Goal: Information Seeking & Learning: Learn about a topic

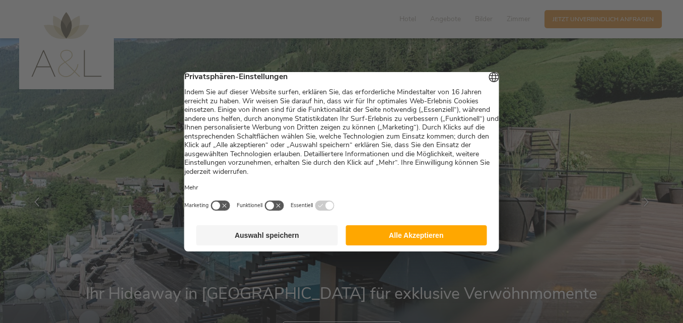
click at [277, 239] on button "Auswahl speichern" at bounding box center [266, 235] width 141 height 20
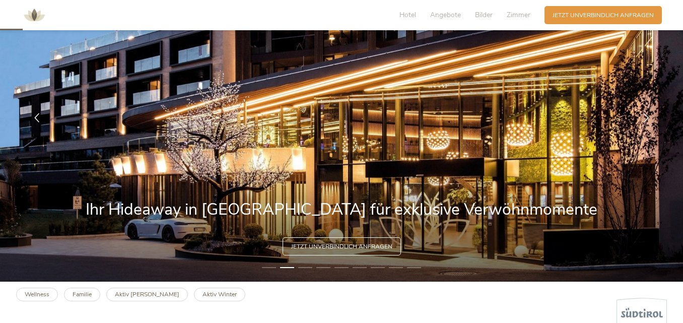
scroll to position [85, 0]
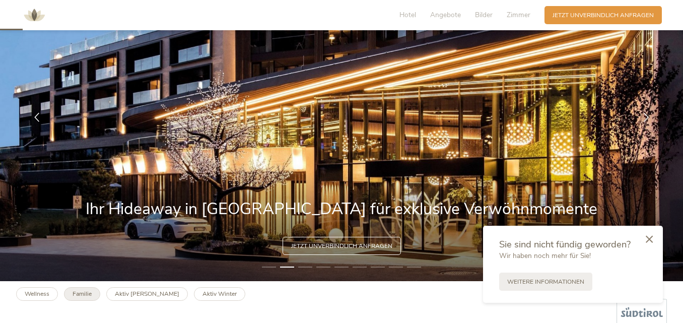
click at [83, 287] on link "Familie" at bounding box center [82, 294] width 36 height 14
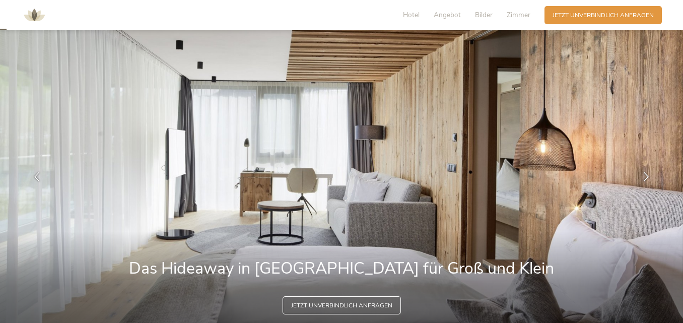
scroll to position [23, 0]
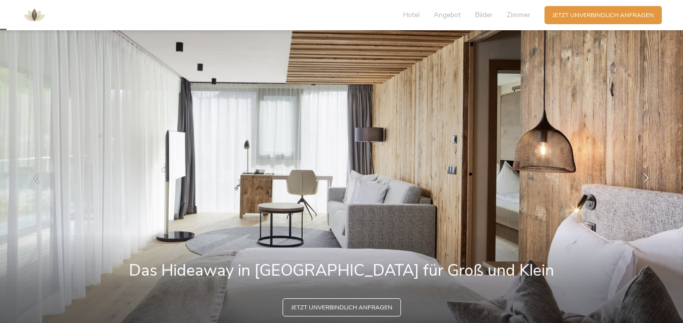
click at [643, 177] on icon at bounding box center [645, 177] width 9 height 9
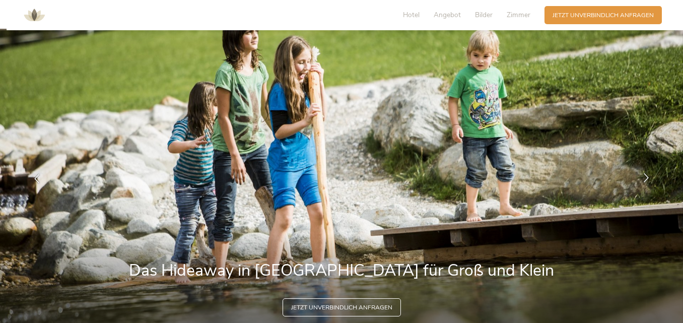
click at [643, 177] on icon at bounding box center [645, 177] width 9 height 9
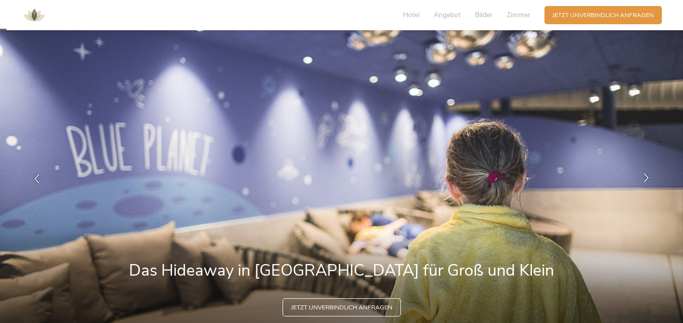
click at [643, 177] on icon at bounding box center [645, 177] width 9 height 9
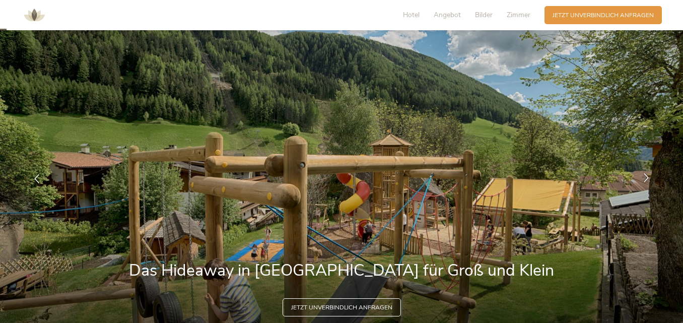
click at [643, 177] on icon at bounding box center [645, 177] width 9 height 9
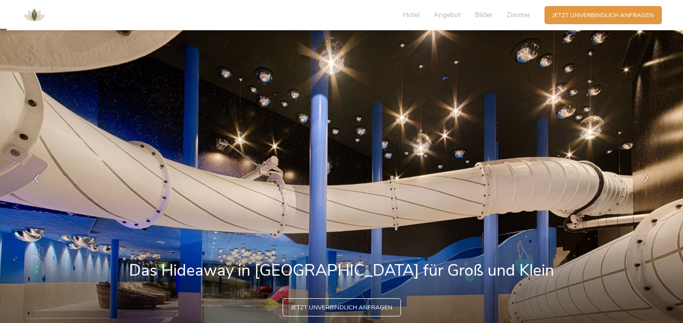
click at [643, 177] on icon at bounding box center [645, 177] width 9 height 9
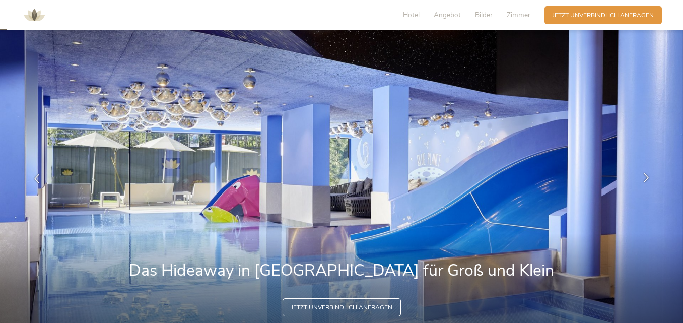
click at [643, 177] on icon at bounding box center [645, 177] width 9 height 9
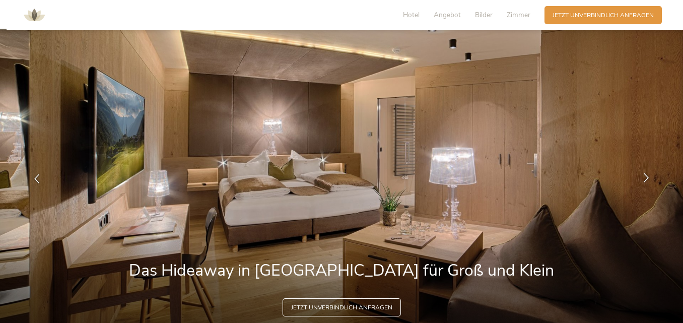
click at [643, 177] on icon at bounding box center [645, 177] width 9 height 9
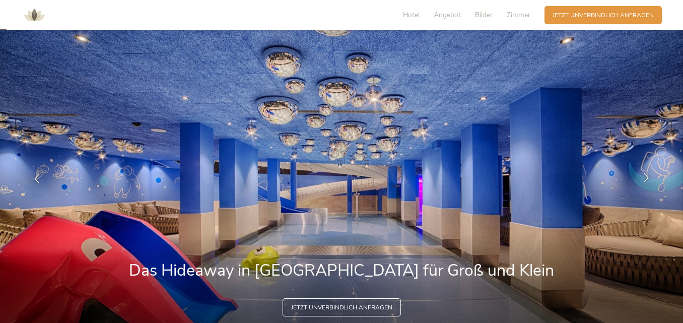
click at [643, 177] on icon at bounding box center [645, 177] width 9 height 9
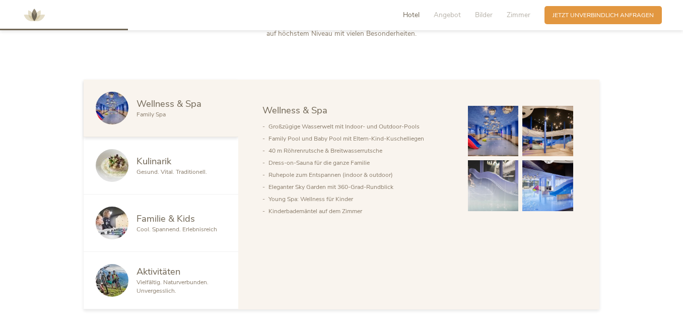
scroll to position [468, 0]
click at [189, 165] on div "Kulinarik" at bounding box center [181, 160] width 90 height 13
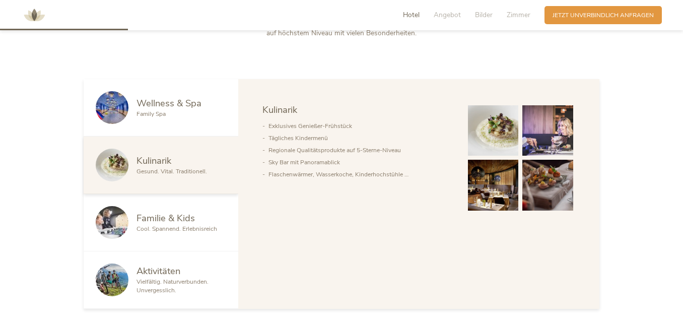
click at [175, 218] on span "Familie & Kids" at bounding box center [165, 217] width 58 height 13
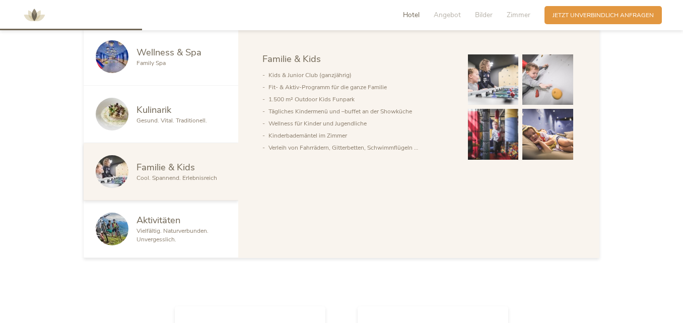
scroll to position [519, 0]
click at [174, 228] on span "Vielfältig. Naturverbunden. Unvergesslich." at bounding box center [172, 234] width 72 height 17
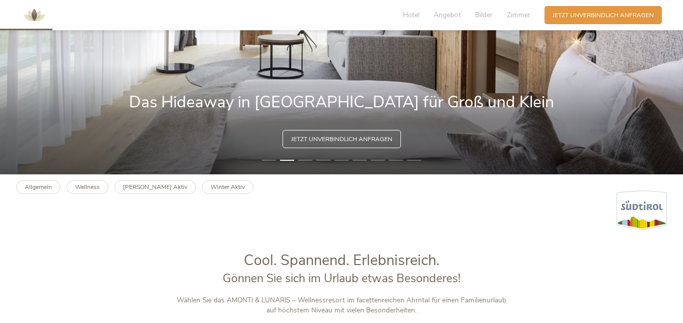
scroll to position [192, 0]
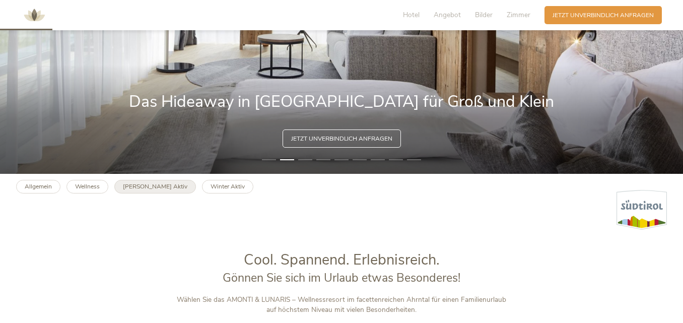
click at [148, 189] on b "[PERSON_NAME] Aktiv" at bounding box center [155, 186] width 64 height 8
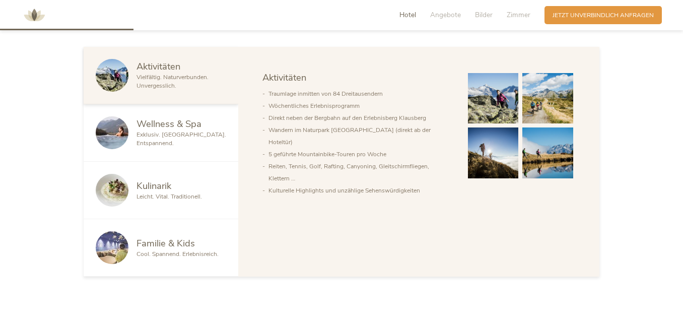
scroll to position [501, 0]
click at [210, 141] on span "Exklusiv. [GEOGRAPHIC_DATA]. Entspannend." at bounding box center [181, 138] width 90 height 17
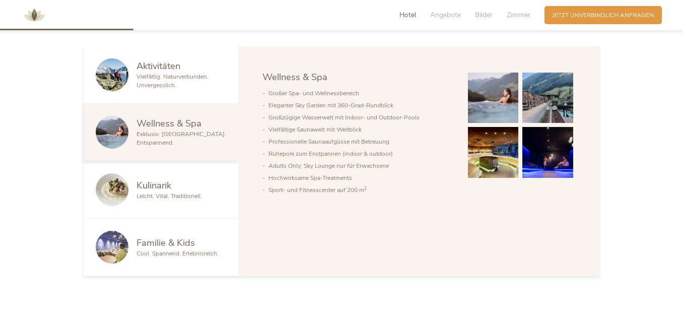
click at [197, 181] on div "Kulinarik" at bounding box center [181, 185] width 90 height 13
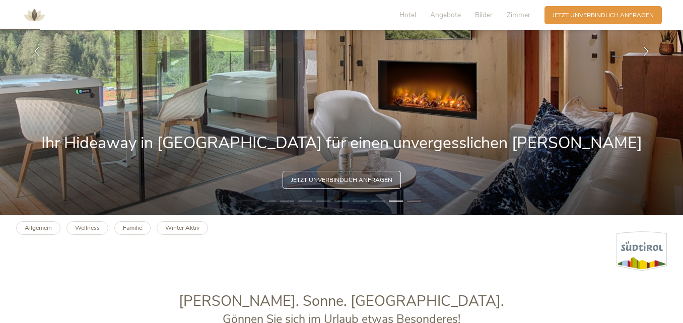
scroll to position [150, 0]
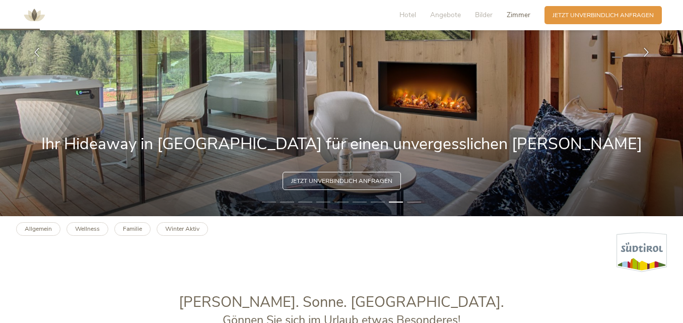
click at [512, 15] on span "Zimmer" at bounding box center [518, 15] width 24 height 10
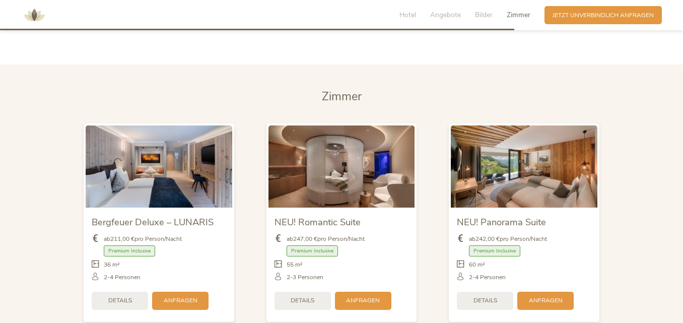
scroll to position [1929, 0]
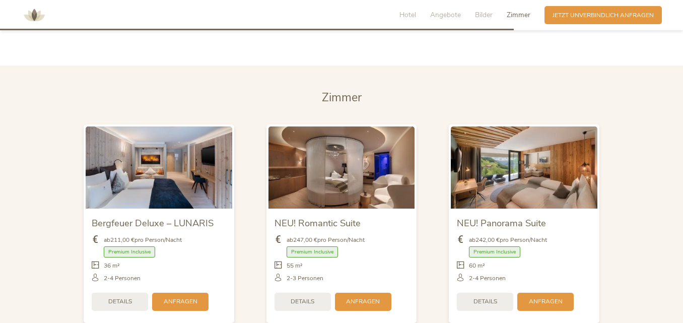
click at [659, 197] on section "[PERSON_NAME] Bergfeuer Deluxe – LUNARIS ab 211,00 € pro Person/Nacht Premium I…" at bounding box center [341, 209] width 683 height 289
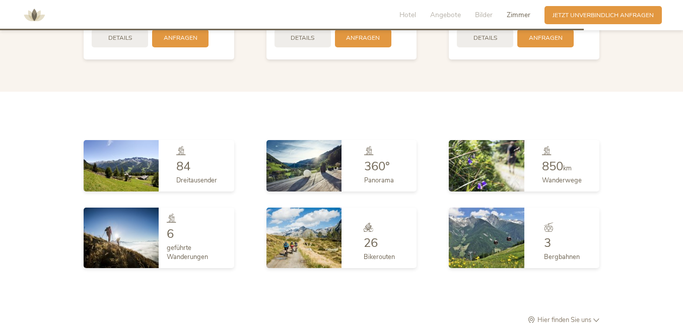
scroll to position [2193, 0]
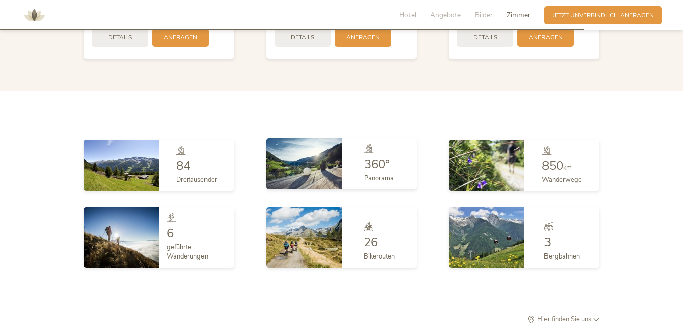
click at [327, 153] on img at bounding box center [303, 163] width 75 height 51
click at [312, 150] on img at bounding box center [303, 163] width 75 height 51
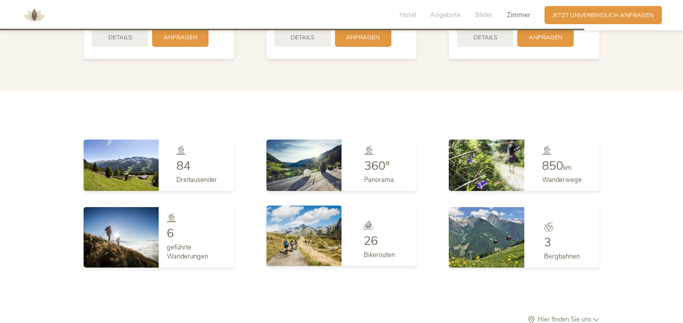
click at [297, 252] on img at bounding box center [303, 235] width 75 height 60
click at [296, 236] on img at bounding box center [303, 235] width 75 height 60
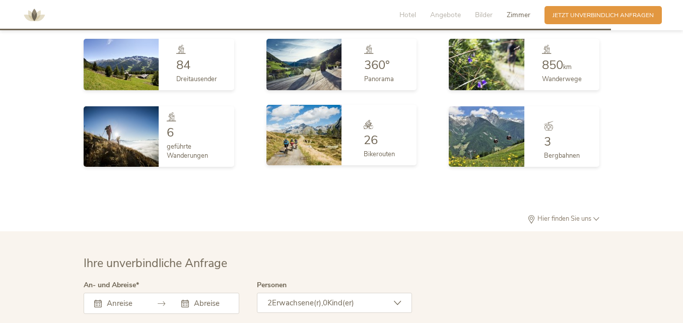
scroll to position [2294, 0]
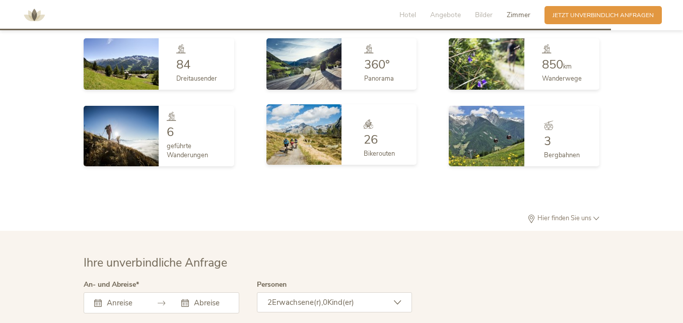
click at [305, 141] on img at bounding box center [303, 134] width 75 height 60
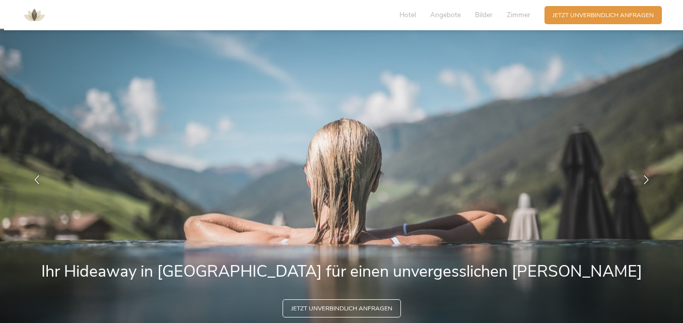
scroll to position [16, 0]
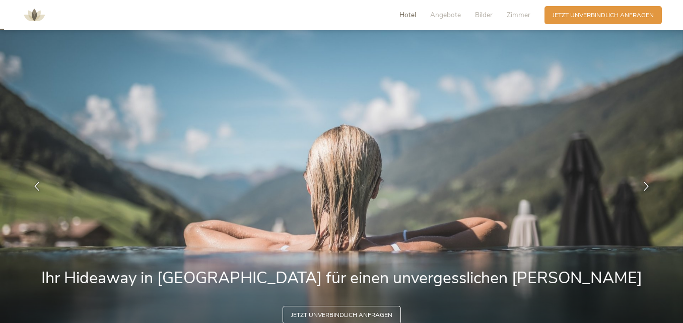
click at [408, 17] on span "Hotel" at bounding box center [407, 15] width 17 height 10
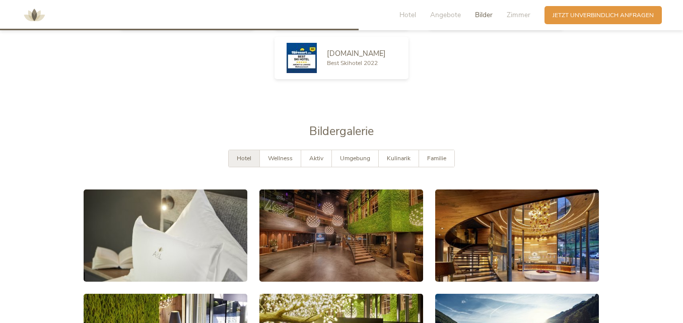
scroll to position [1431, 0]
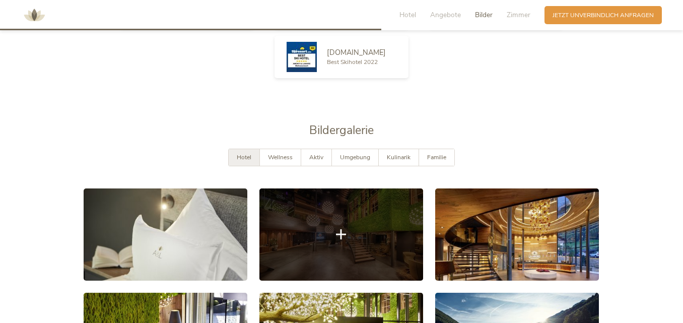
click at [383, 230] on link at bounding box center [341, 234] width 164 height 92
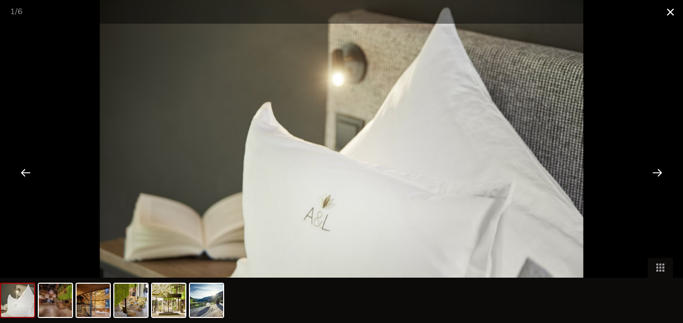
click at [668, 10] on span at bounding box center [669, 12] width 25 height 24
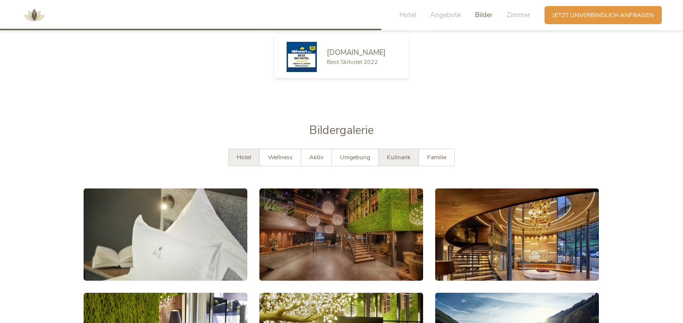
click at [390, 153] on span "Kulinarik" at bounding box center [399, 157] width 24 height 8
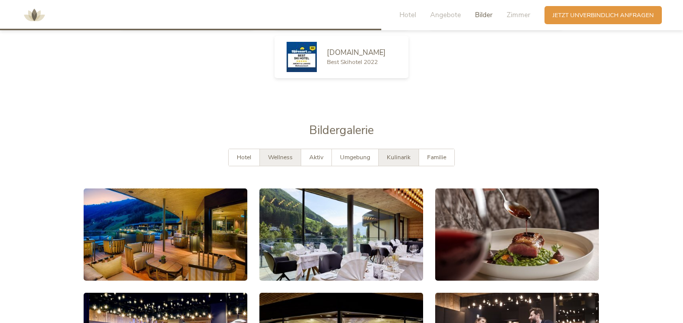
click at [281, 153] on span "Wellness" at bounding box center [280, 157] width 25 height 8
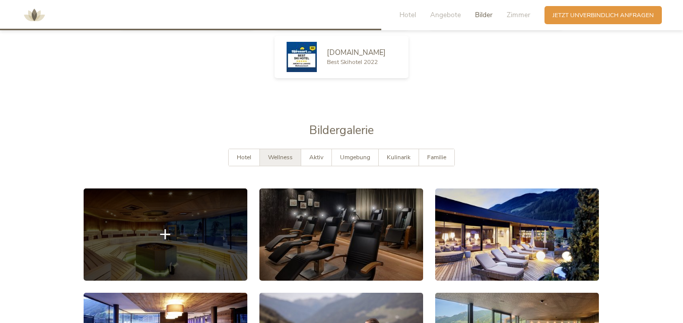
click at [162, 229] on icon at bounding box center [165, 234] width 10 height 10
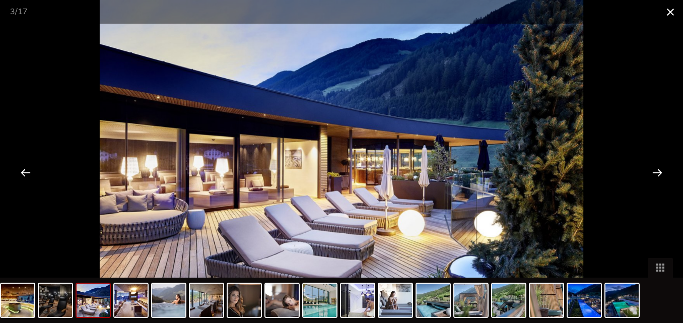
click at [671, 9] on span at bounding box center [669, 12] width 25 height 24
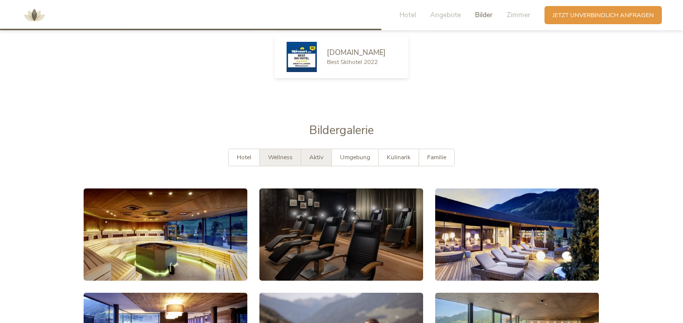
click at [317, 153] on span "Aktiv" at bounding box center [316, 157] width 14 height 8
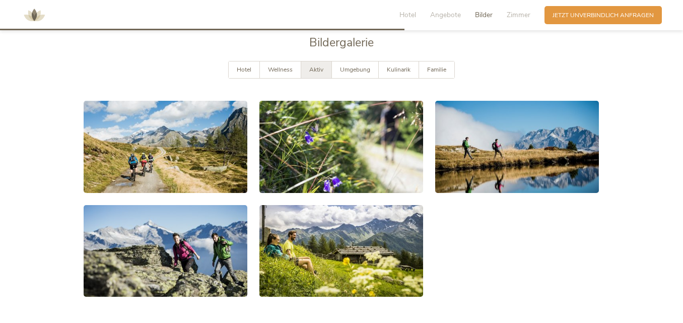
scroll to position [1519, 0]
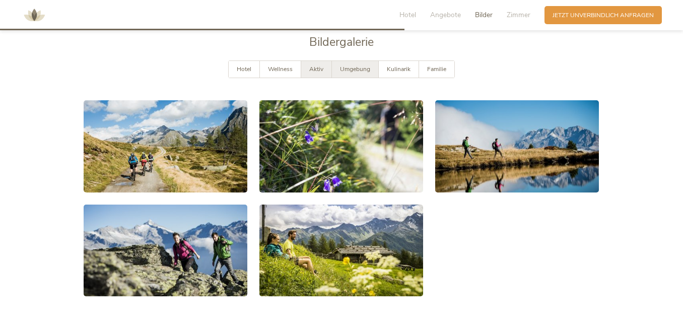
click at [362, 65] on span "Umgebung" at bounding box center [355, 69] width 30 height 8
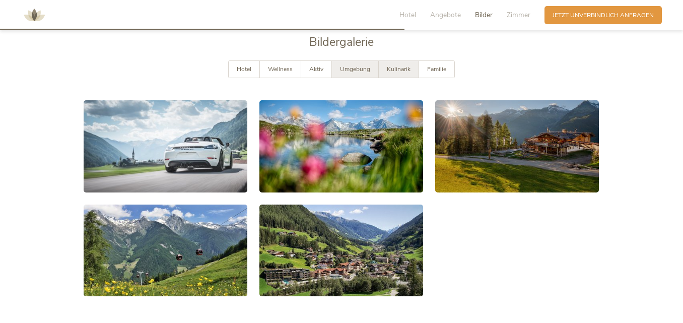
click at [391, 65] on span "Kulinarik" at bounding box center [399, 69] width 24 height 8
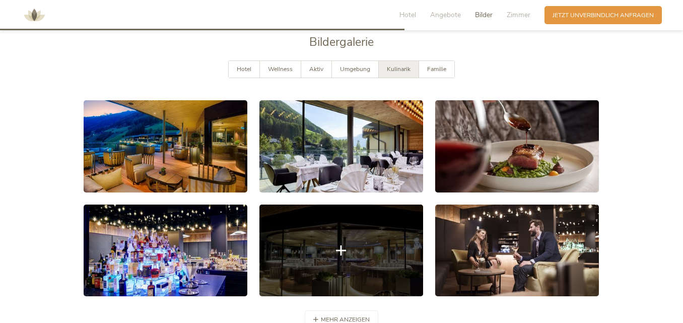
click at [332, 240] on link at bounding box center [341, 250] width 164 height 92
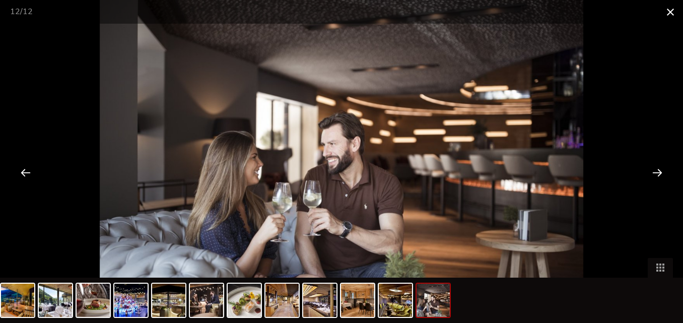
click at [670, 12] on span at bounding box center [669, 12] width 25 height 24
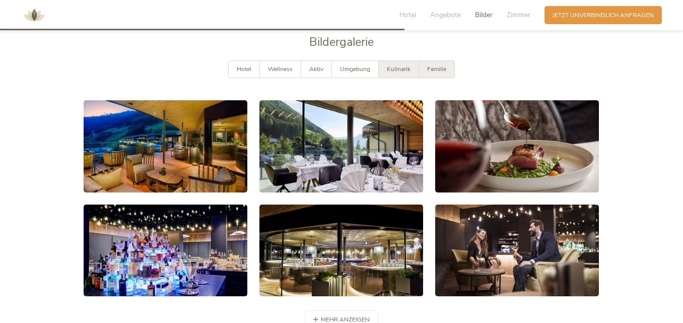
click at [448, 61] on div "Familie" at bounding box center [436, 69] width 35 height 17
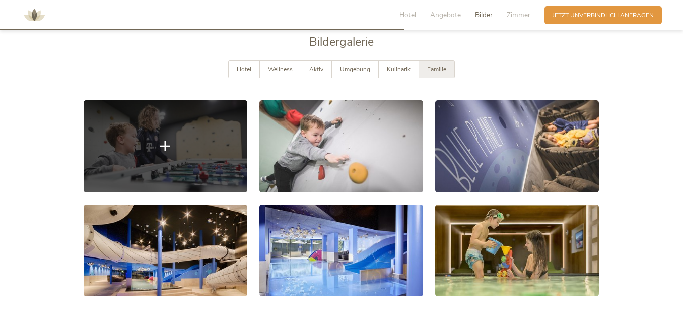
click at [179, 129] on link at bounding box center [166, 146] width 164 height 92
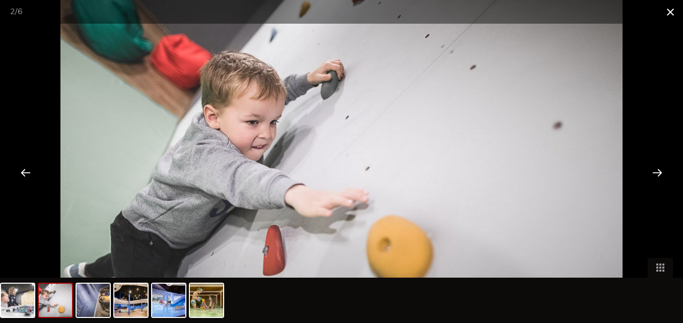
click at [670, 13] on span at bounding box center [669, 12] width 25 height 24
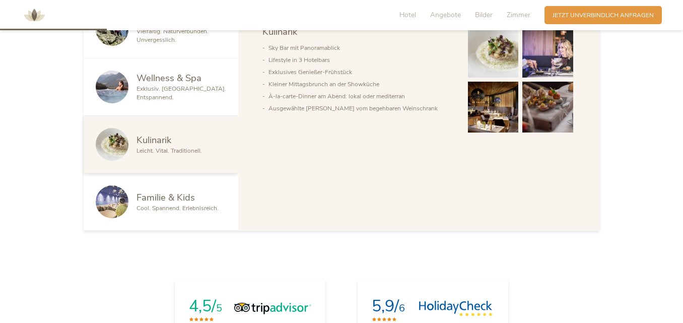
scroll to position [375, 0]
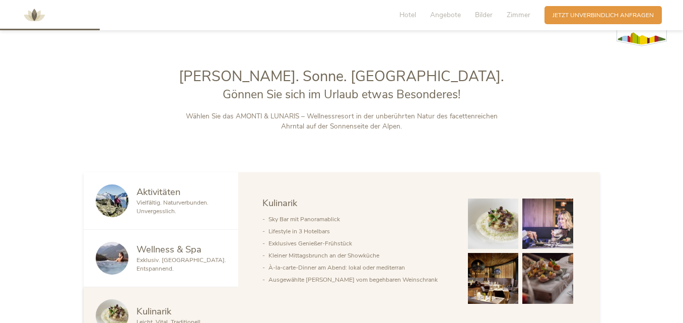
click at [541, 219] on img at bounding box center [547, 223] width 51 height 51
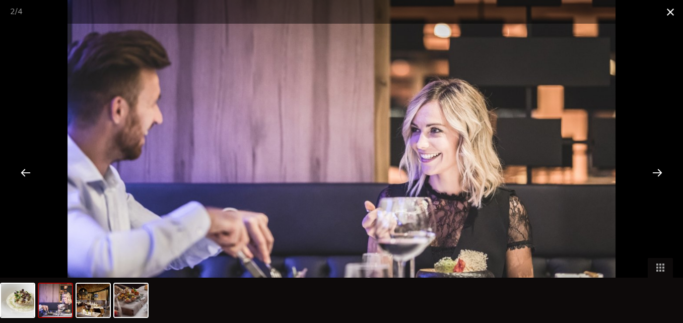
click at [669, 10] on span at bounding box center [669, 12] width 25 height 24
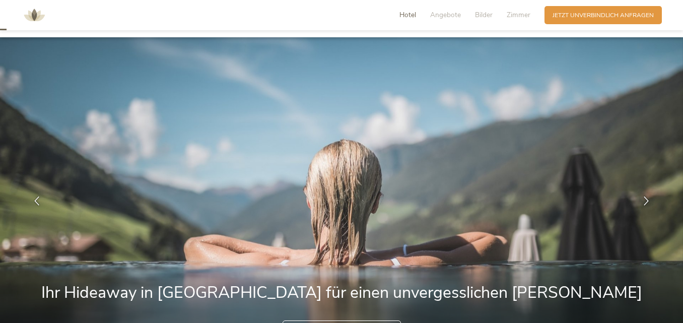
scroll to position [0, 0]
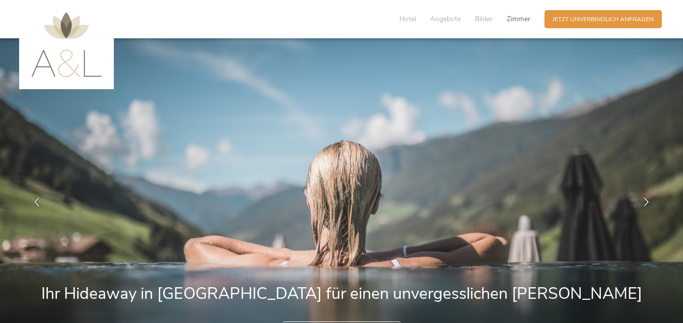
click at [518, 17] on span "Zimmer" at bounding box center [518, 19] width 24 height 10
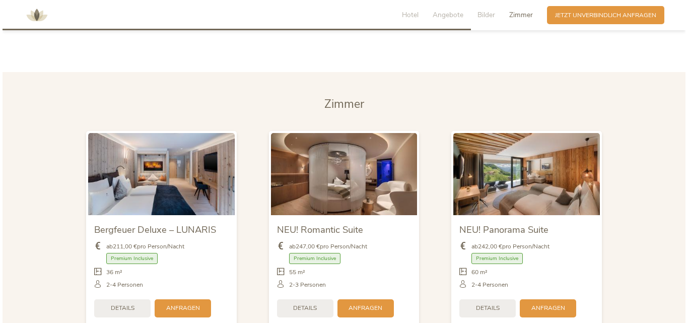
scroll to position [1942, 0]
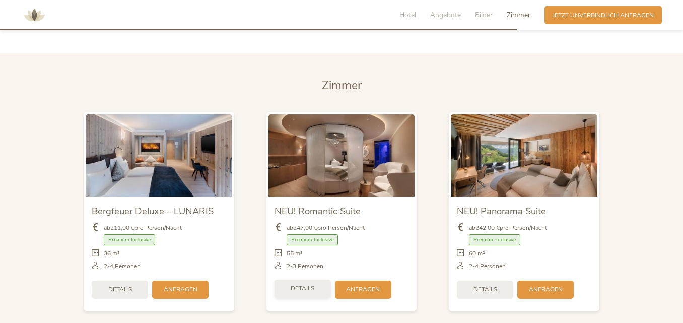
click at [294, 284] on span "Details" at bounding box center [302, 288] width 24 height 9
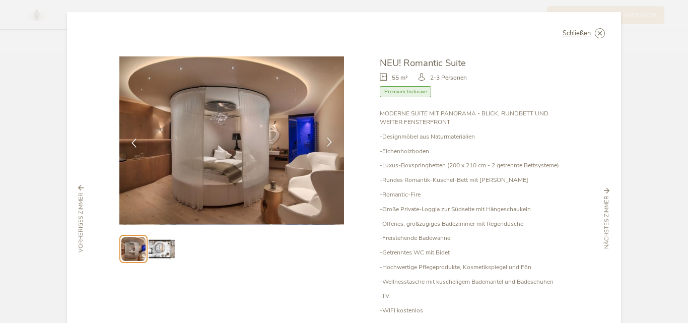
click at [327, 138] on icon at bounding box center [329, 141] width 9 height 9
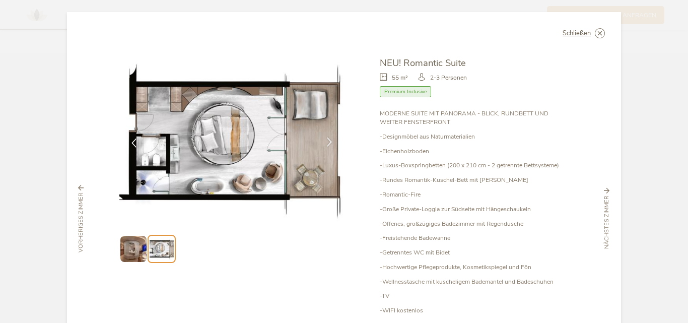
click at [325, 140] on icon at bounding box center [329, 141] width 9 height 9
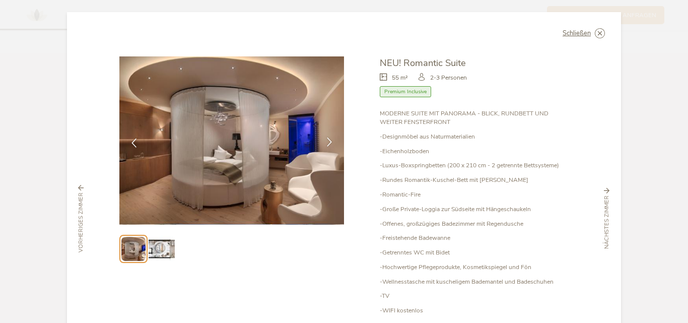
click at [328, 140] on icon at bounding box center [329, 141] width 9 height 9
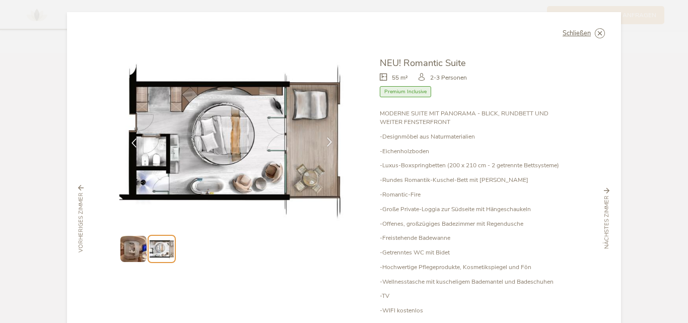
click at [328, 140] on icon at bounding box center [329, 141] width 9 height 9
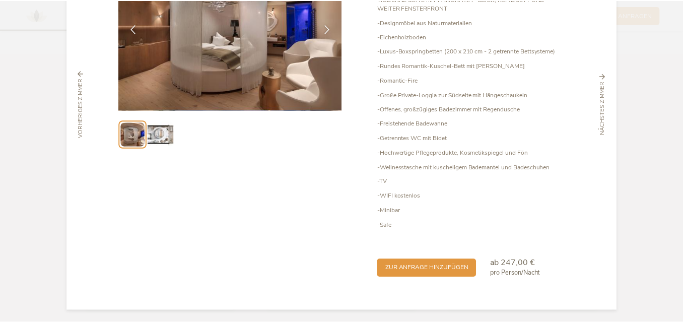
scroll to position [0, 0]
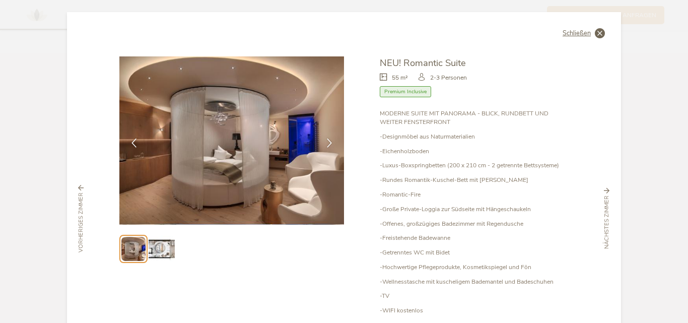
click at [598, 32] on icon at bounding box center [599, 33] width 10 height 10
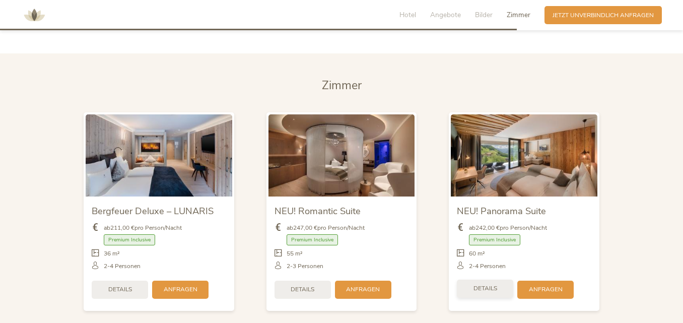
click at [476, 284] on span "Details" at bounding box center [485, 288] width 24 height 9
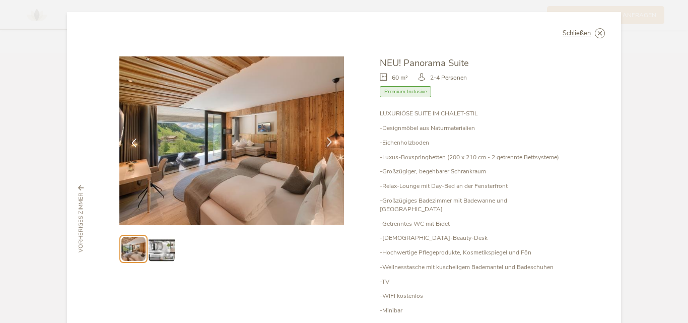
click at [327, 142] on icon at bounding box center [329, 141] width 9 height 9
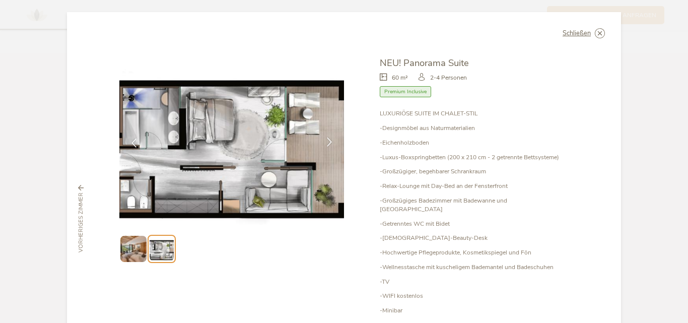
click at [327, 142] on icon at bounding box center [329, 141] width 9 height 9
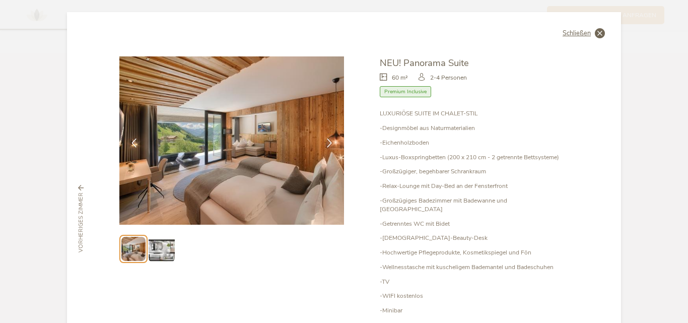
click at [594, 31] on icon at bounding box center [599, 33] width 10 height 10
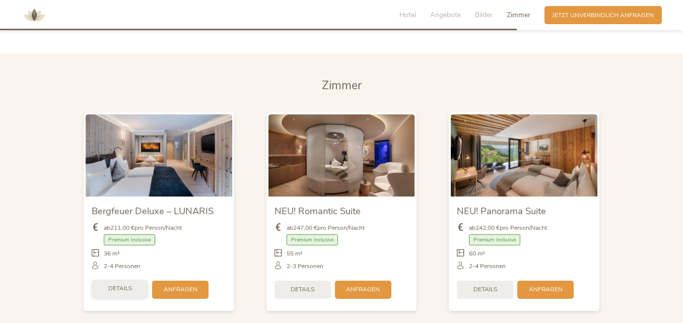
click at [109, 284] on span "Details" at bounding box center [120, 288] width 24 height 9
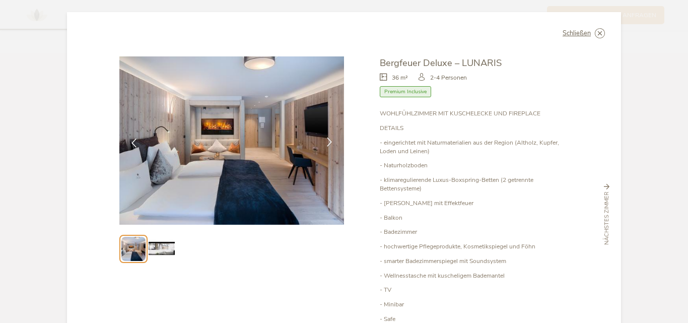
click at [326, 139] on icon at bounding box center [329, 141] width 9 height 9
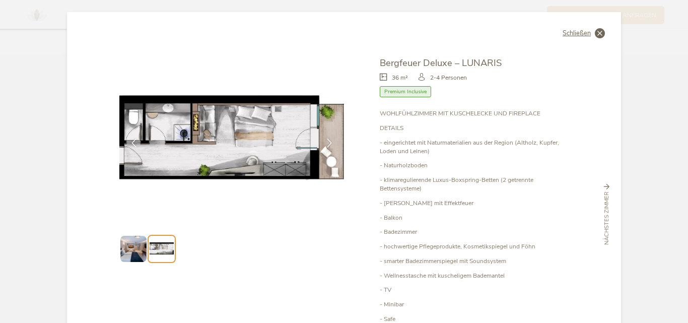
click at [597, 34] on icon at bounding box center [599, 33] width 10 height 10
